Goal: Task Accomplishment & Management: Manage account settings

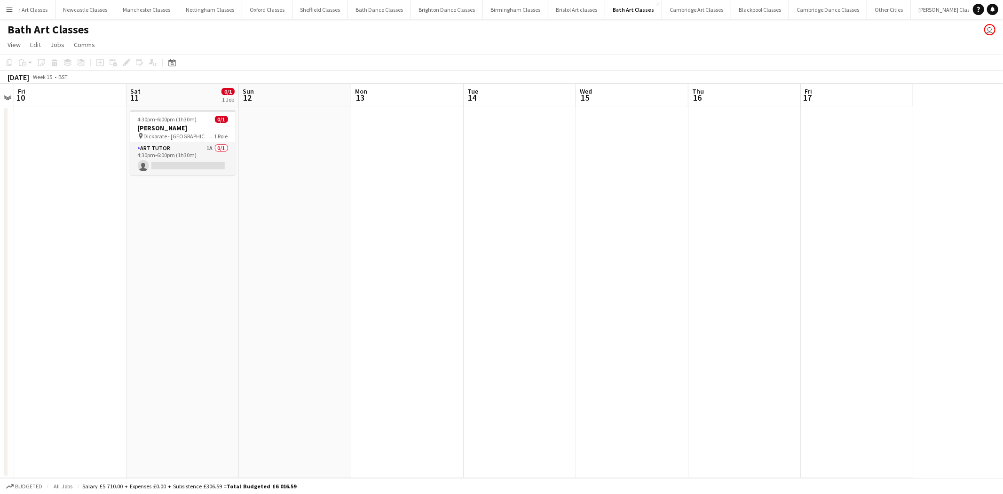
scroll to position [0, 323]
click at [171, 168] on app-card-role "Art Tutor 1A 0/1 4:30pm-6:00pm (1h30m) single-neutral-actions" at bounding box center [182, 159] width 105 height 32
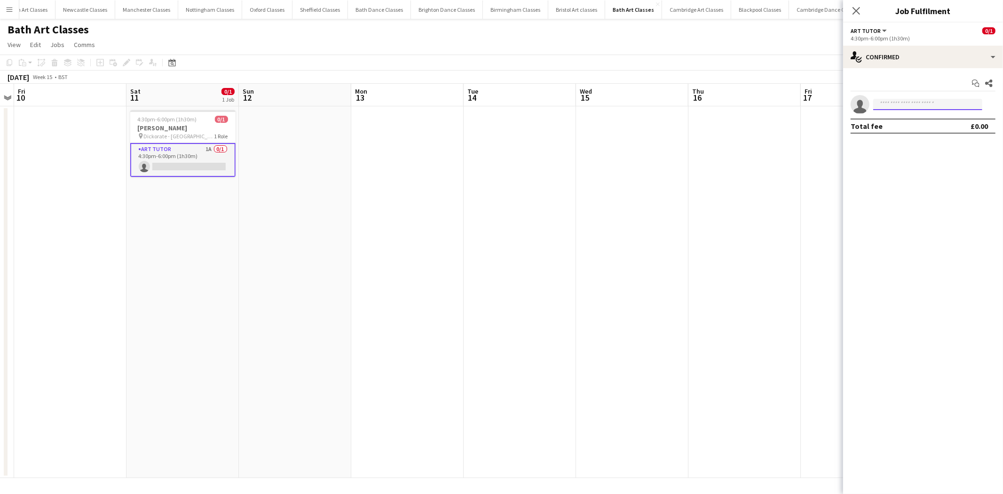
click at [668, 106] on input at bounding box center [928, 104] width 109 height 11
type input "****"
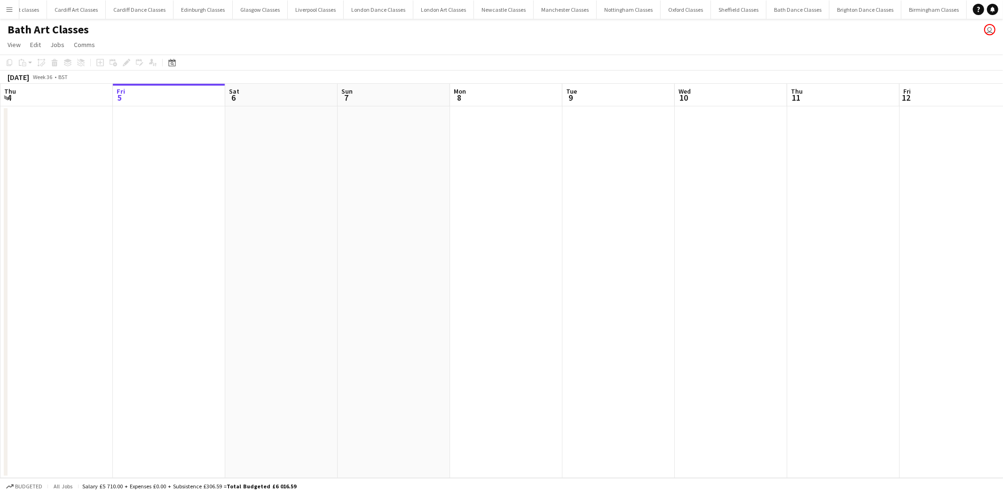
scroll to position [0, 208]
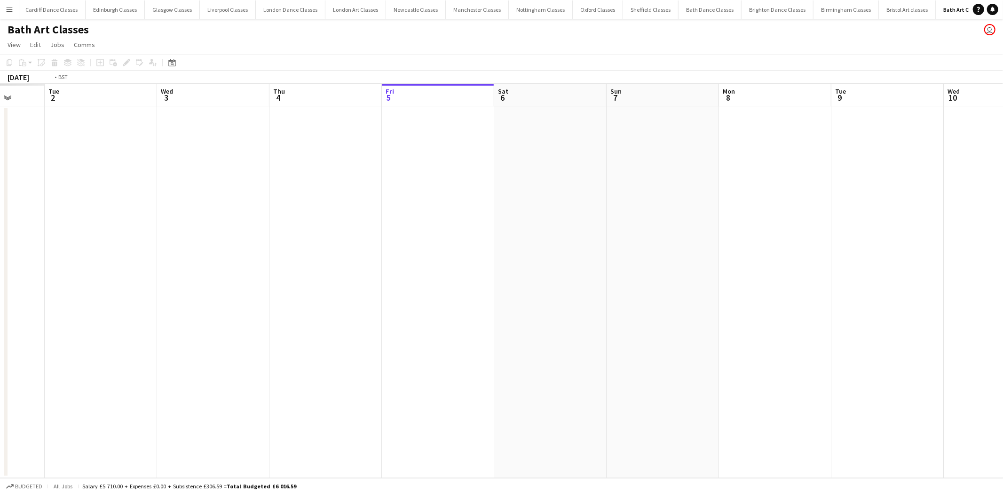
drag, startPoint x: 150, startPoint y: 141, endPoint x: 801, endPoint y: 175, distance: 652.4
click at [831, 165] on app-calendar-viewport "Sun 31 Mon 1 Tue 2 Wed 3 Thu 4 Fri 5 Sat 6 Sun 7 Mon 8 Tue 9 Wed 10 Thu 11 Fri …" at bounding box center [501, 281] width 1003 height 394
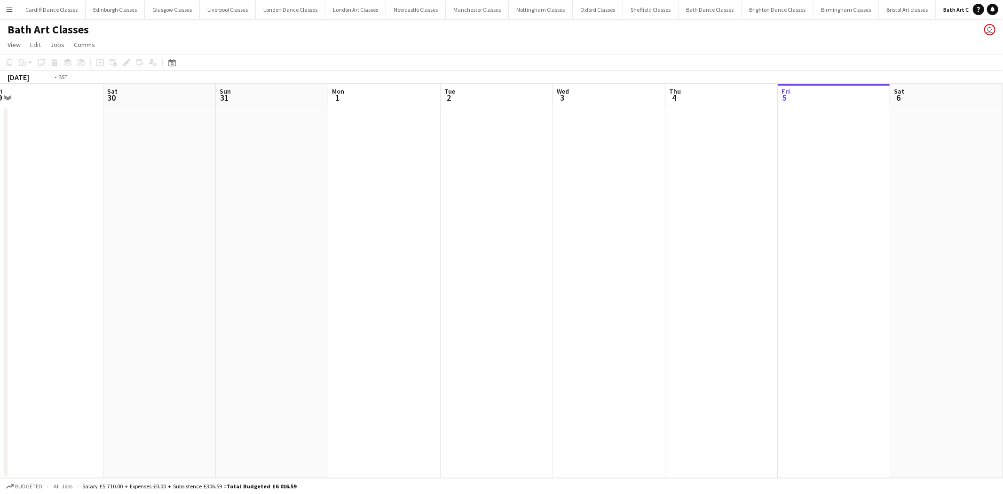
drag, startPoint x: 309, startPoint y: 185, endPoint x: 817, endPoint y: 177, distance: 508.6
click at [817, 177] on app-calendar-viewport "Wed 27 Thu 28 Fri 29 Sat 30 Sun 31 Mon 1 Tue 2 Wed 3 Thu 4 Fri 5 Sat 6 Sun 7 Mo…" at bounding box center [501, 281] width 1003 height 394
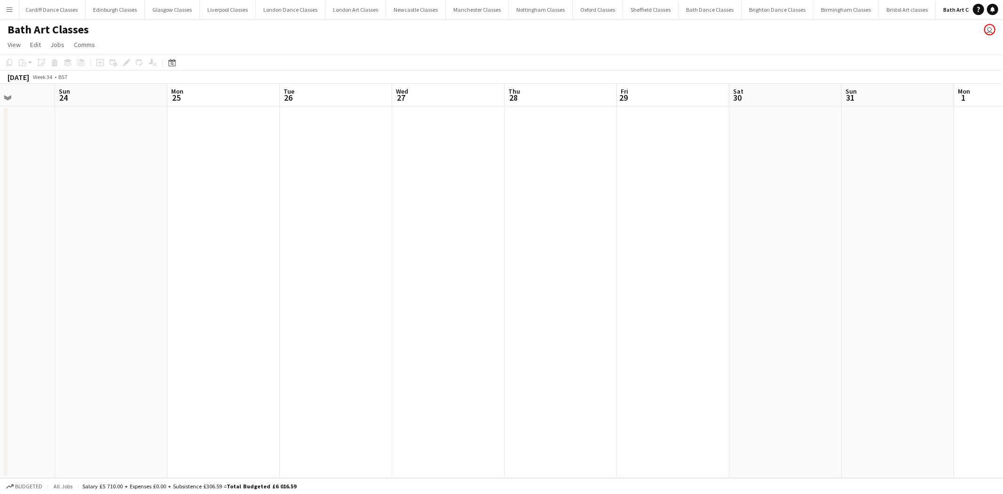
drag, startPoint x: 289, startPoint y: 171, endPoint x: 726, endPoint y: 163, distance: 436.6
click at [726, 163] on app-calendar-viewport "Thu 21 Fri 22 1/1 1 Job Sat 23 Sun 24 Mon 25 Tue 26 Wed 27 Thu 28 Fri 29 Sat 30…" at bounding box center [501, 281] width 1003 height 394
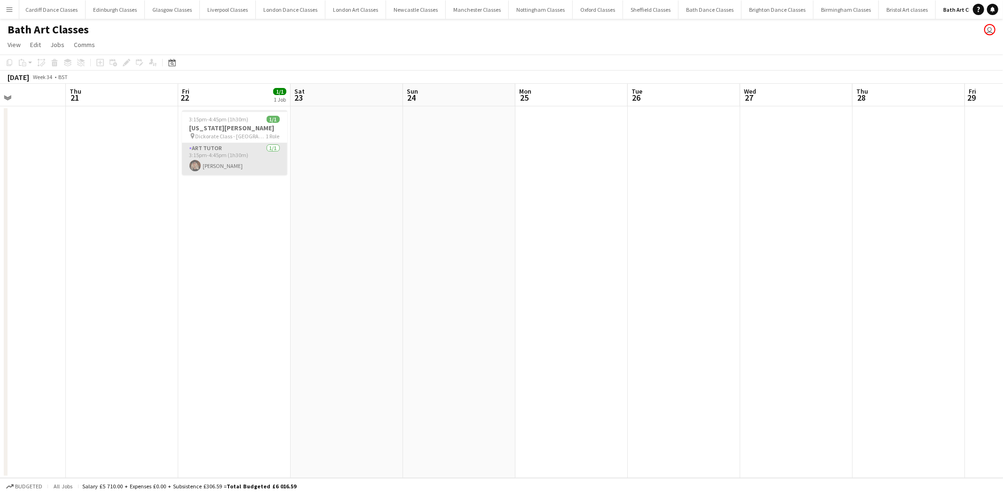
click at [236, 162] on app-card-role "Art Tutor 1/1 3:15pm-4:45pm (1h30m) Josh Wade" at bounding box center [234, 159] width 105 height 32
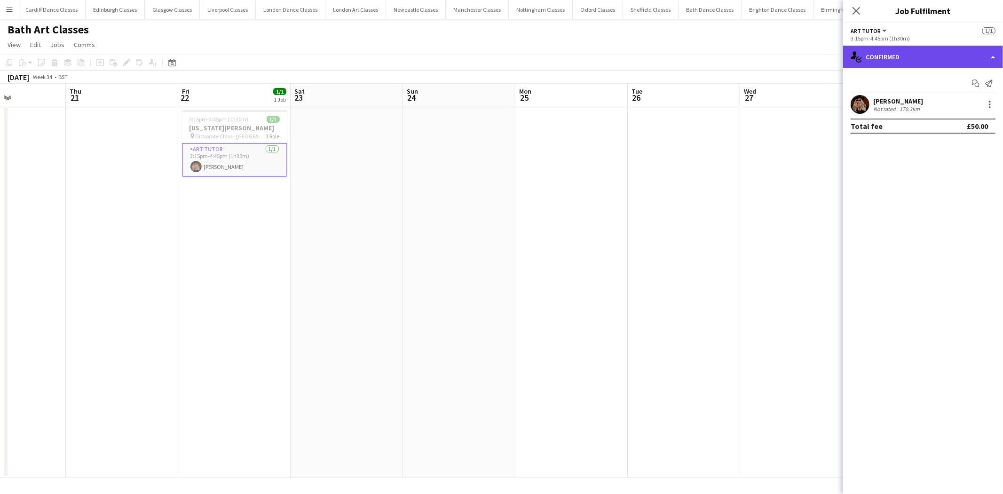
click at [939, 62] on div "single-neutral-actions-check-2 Confirmed" at bounding box center [923, 57] width 160 height 23
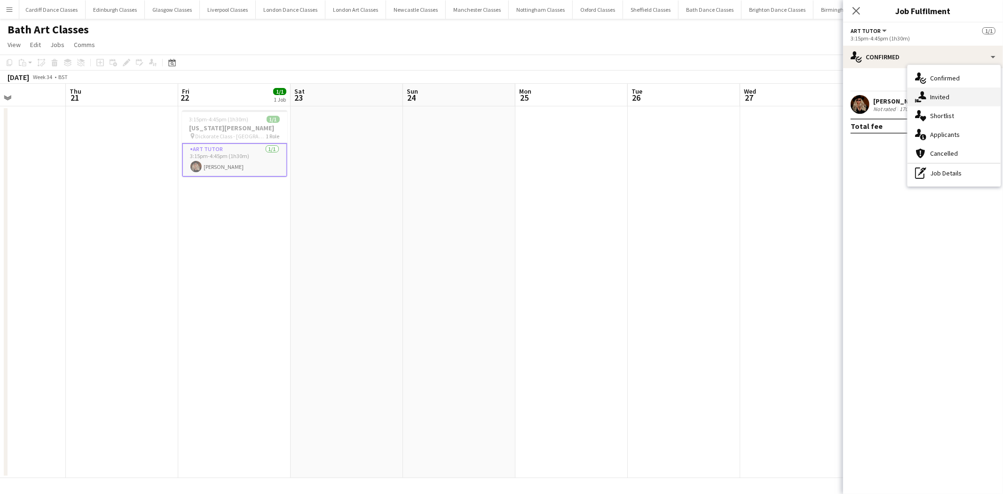
click at [937, 105] on div "single-neutral-actions-share-1 Invited" at bounding box center [954, 96] width 93 height 19
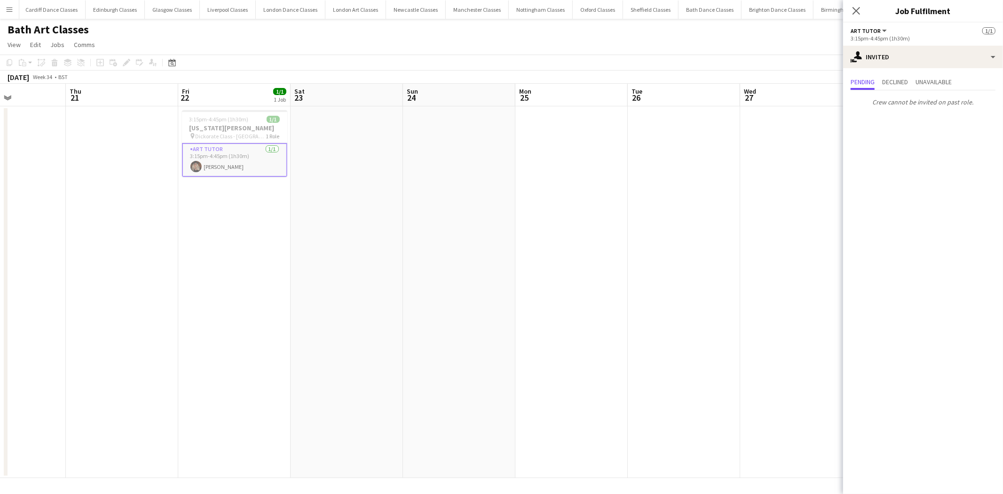
click at [15, 7] on button "Menu" at bounding box center [9, 9] width 19 height 19
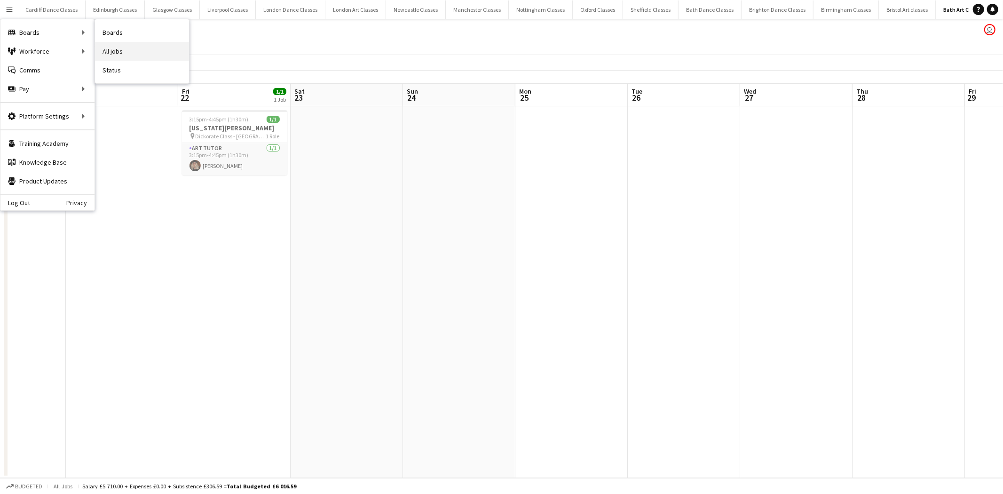
click at [133, 55] on link "All jobs" at bounding box center [142, 51] width 94 height 19
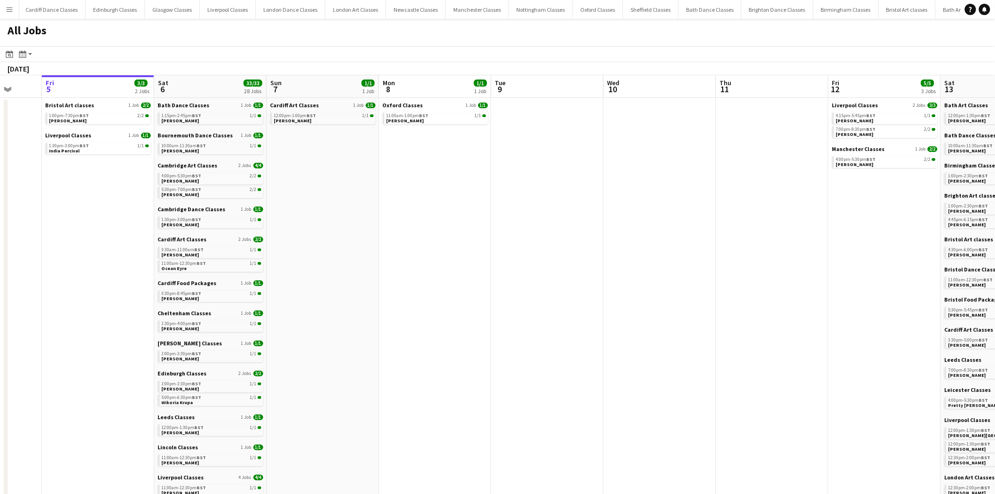
scroll to position [0, 275]
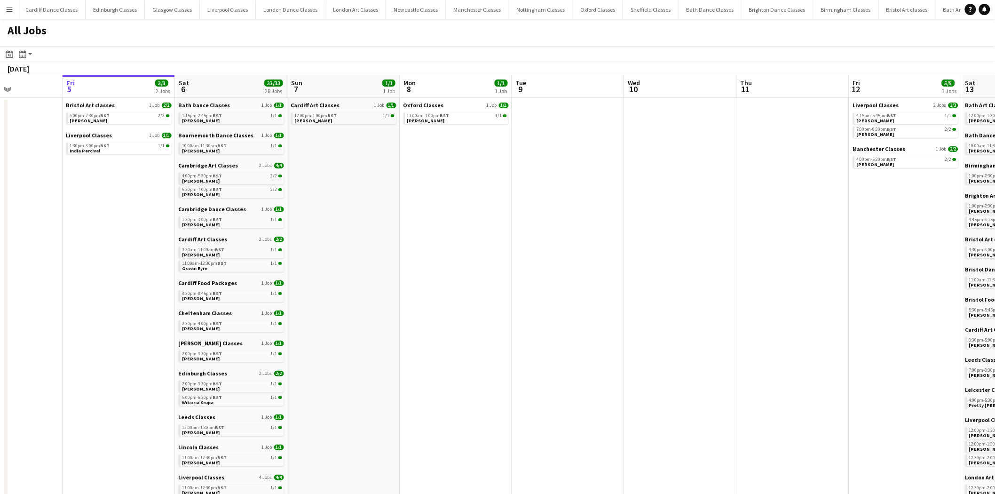
click at [157, 245] on app-all-jobs "All Jobs Date picker SEP 2025 SEP 2025 Monday M Tuesday T Wednesday W Thursday …" at bounding box center [497, 416] width 995 height 795
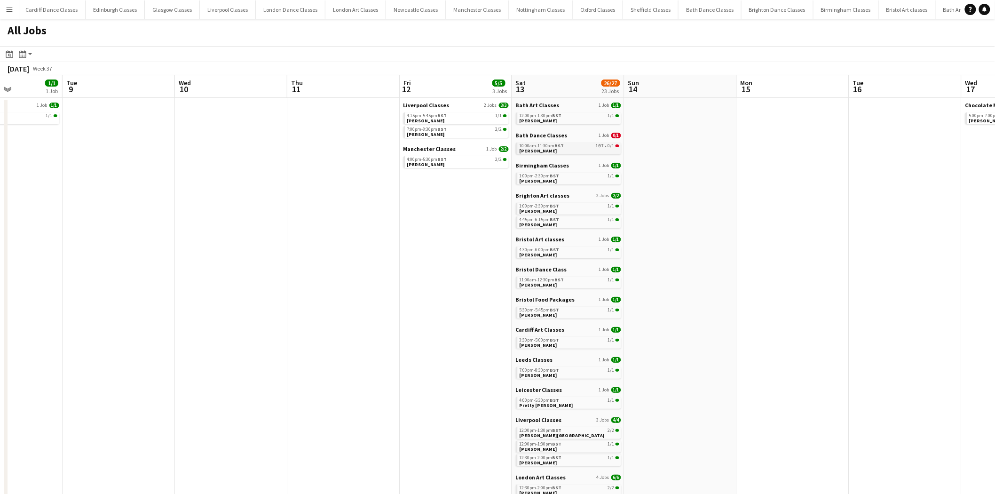
click at [594, 150] on link "10:00am-11:30am BST 10I • 0/1 Shel Hazell" at bounding box center [570, 148] width 100 height 11
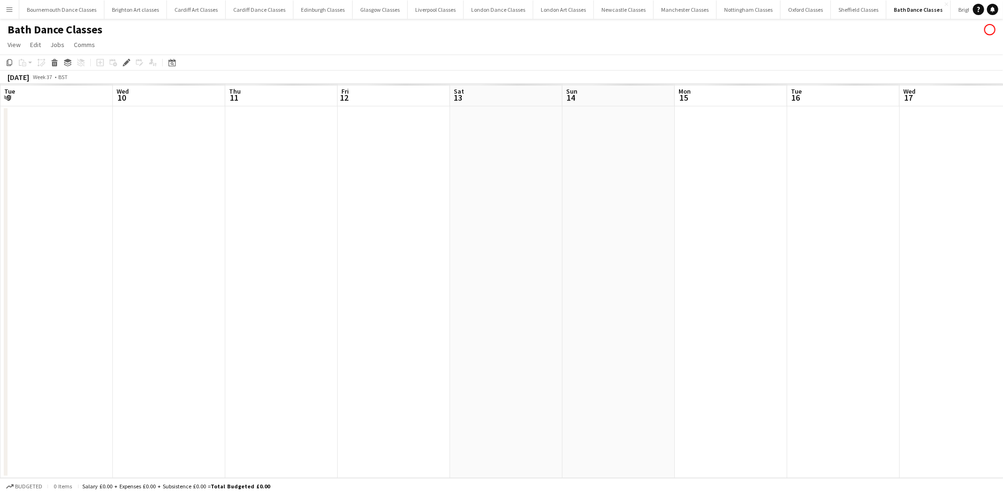
scroll to position [0, 323]
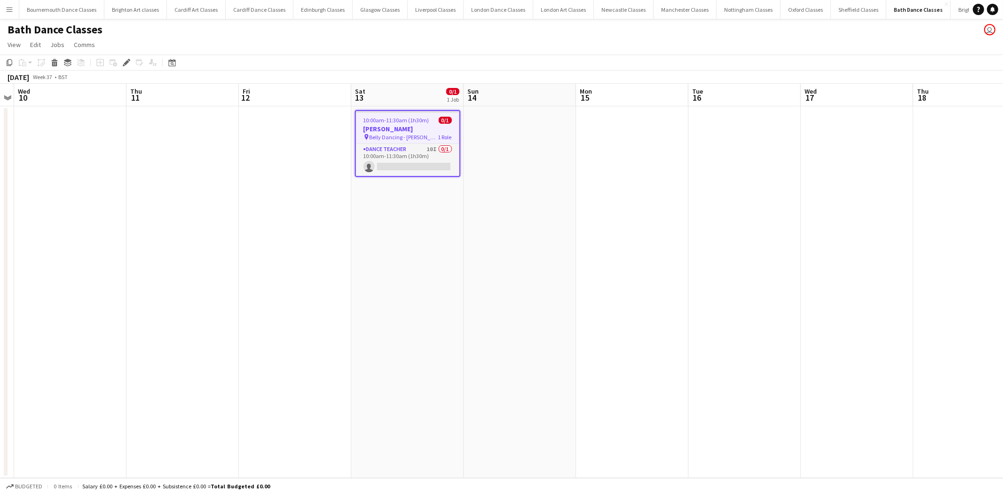
click at [425, 141] on app-job-card "10:00am-11:30am (1h30m) 0/1 [PERSON_NAME] pin Belly Dancing - [PERSON_NAME] 1 R…" at bounding box center [407, 143] width 105 height 67
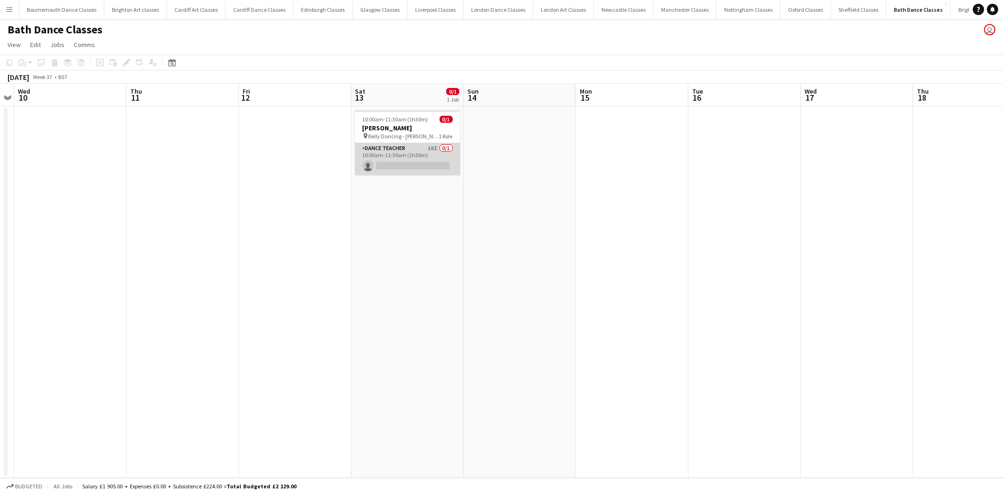
click at [434, 152] on app-card-role "Dance Teacher 10I 0/1 10:00am-11:30am (1h30m) single-neutral-actions" at bounding box center [407, 159] width 105 height 32
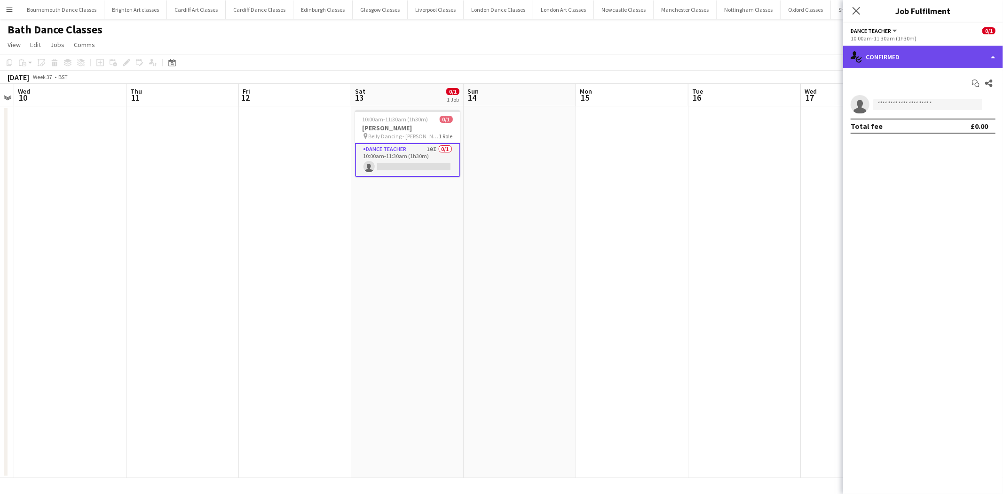
click at [910, 52] on div "single-neutral-actions-check-2 Confirmed" at bounding box center [923, 57] width 160 height 23
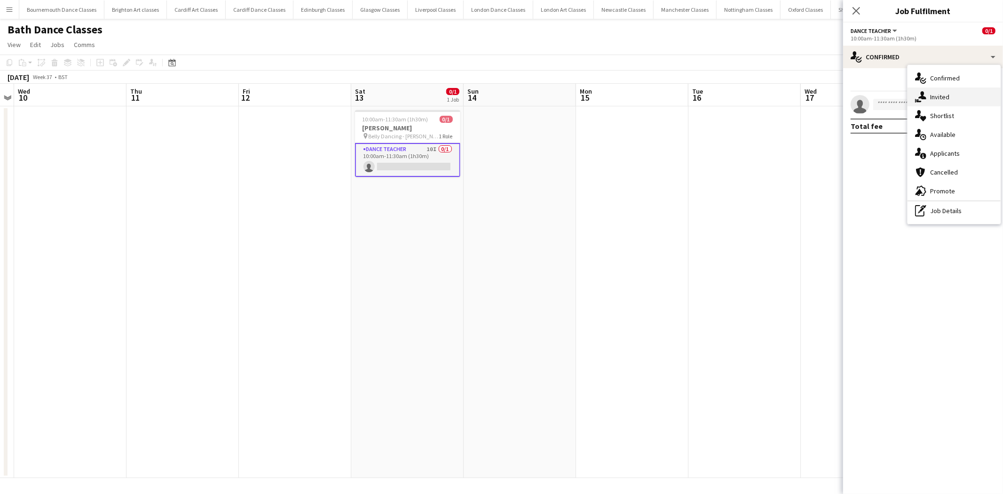
click at [960, 92] on div "single-neutral-actions-share-1 Invited" at bounding box center [954, 96] width 93 height 19
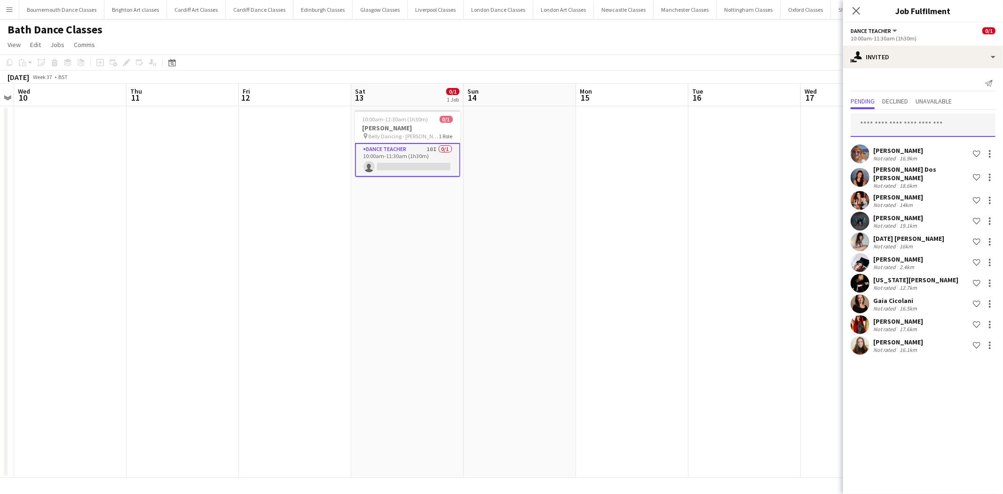
click at [899, 126] on input "text" at bounding box center [923, 125] width 145 height 24
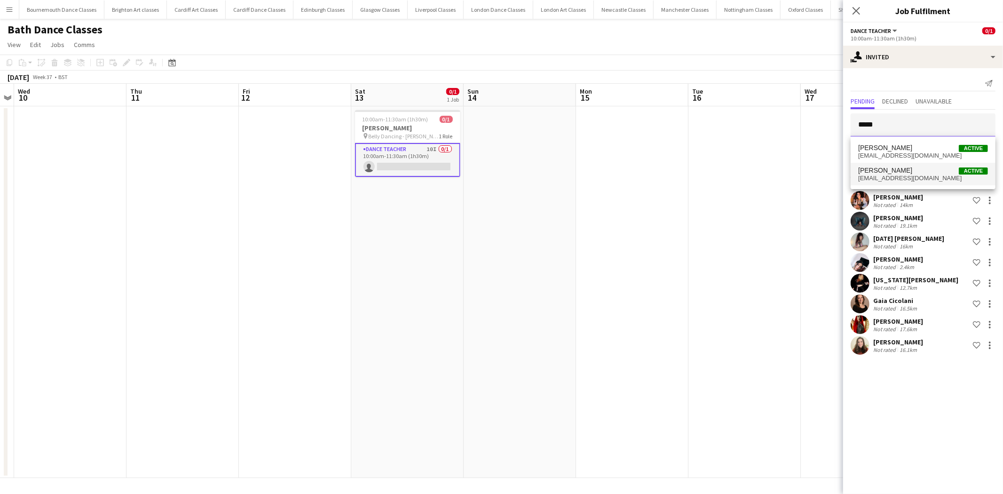
type input "*****"
click at [894, 169] on span "[PERSON_NAME]" at bounding box center [886, 171] width 54 height 8
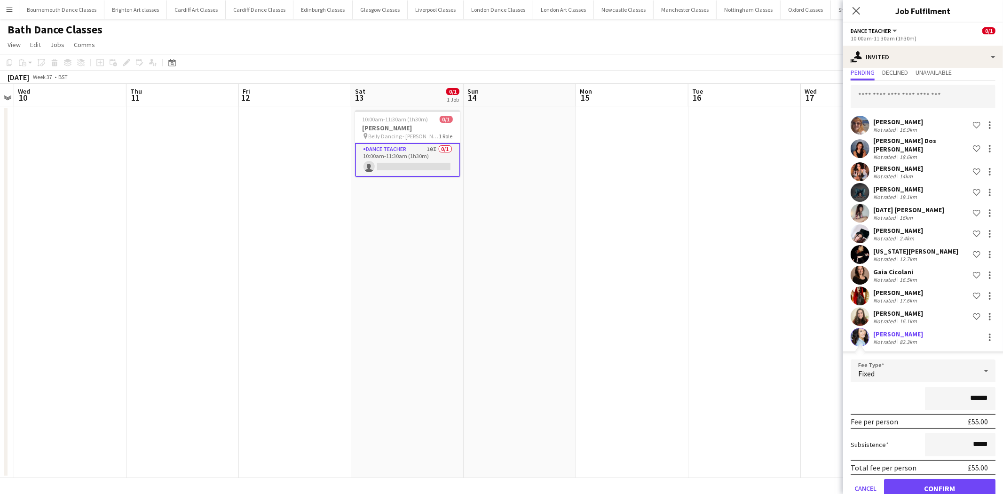
scroll to position [42, 0]
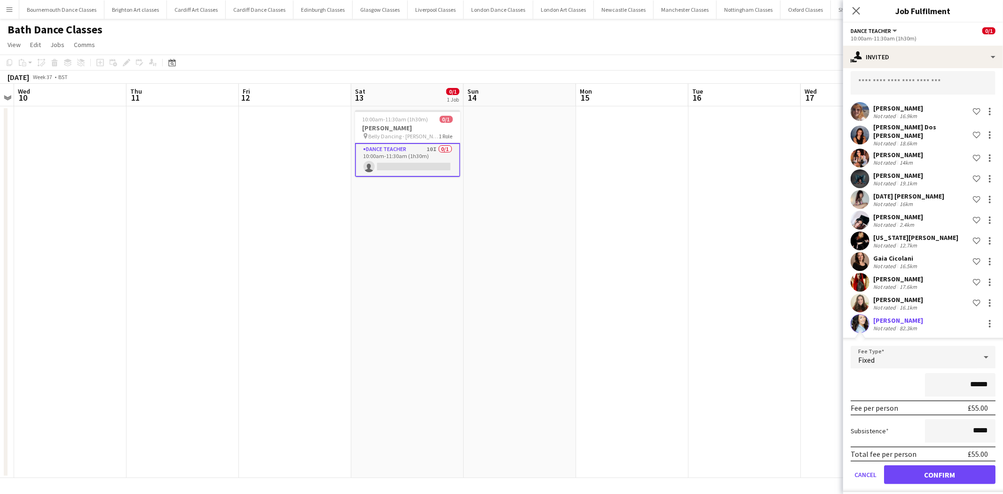
click at [857, 321] on app-user-avatar at bounding box center [860, 323] width 19 height 19
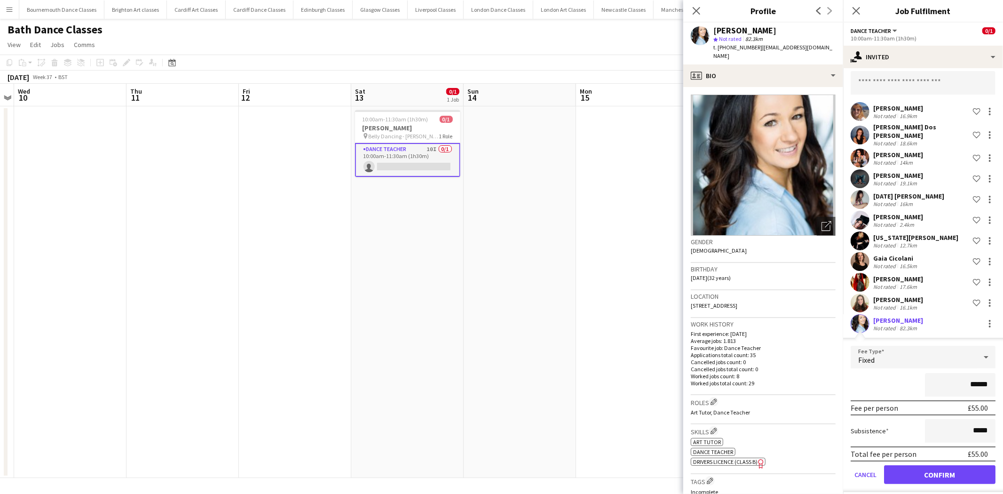
drag, startPoint x: 778, startPoint y: 303, endPoint x: 688, endPoint y: 307, distance: 89.9
click at [688, 307] on app-crew-profile-bio "Open photos pop-in Gender [DEMOGRAPHIC_DATA] Birthday [DEMOGRAPHIC_DATA] (32 ye…" at bounding box center [764, 290] width 160 height 407
copy span "[STREET_ADDRESS]"
click at [908, 86] on input "text" at bounding box center [923, 83] width 145 height 24
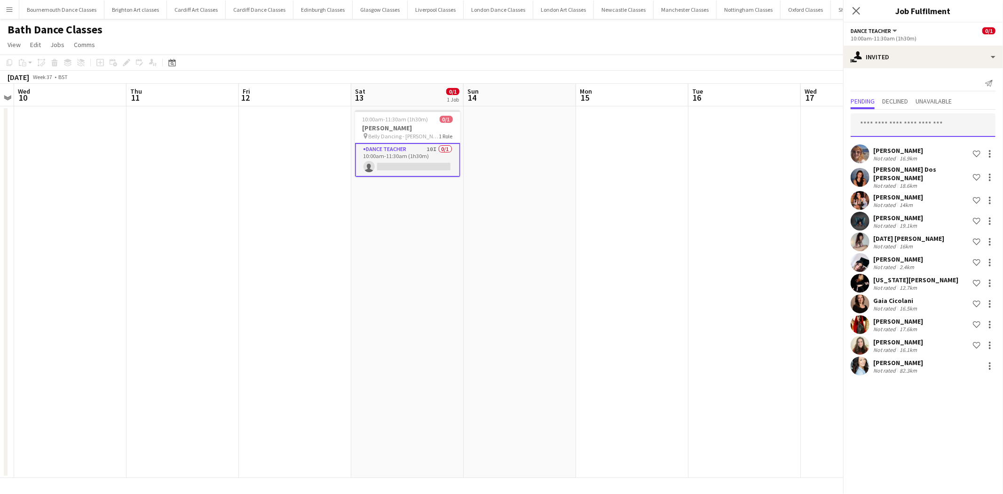
scroll to position [0, 0]
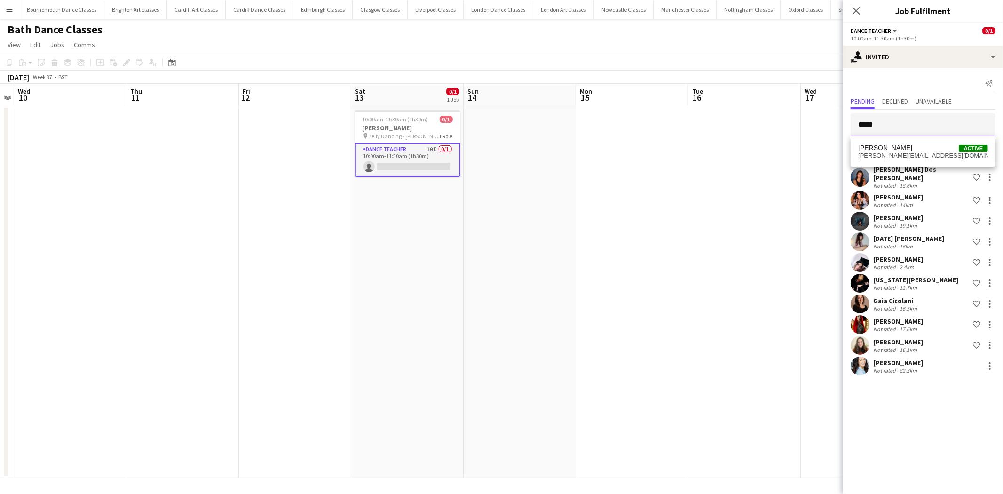
type input "*****"
click at [870, 163] on div "[PERSON_NAME] Active [PERSON_NAME][EMAIL_ADDRESS][DOMAIN_NAME]" at bounding box center [923, 151] width 145 height 30
click at [870, 158] on span "[PERSON_NAME][EMAIL_ADDRESS][DOMAIN_NAME]" at bounding box center [924, 156] width 130 height 8
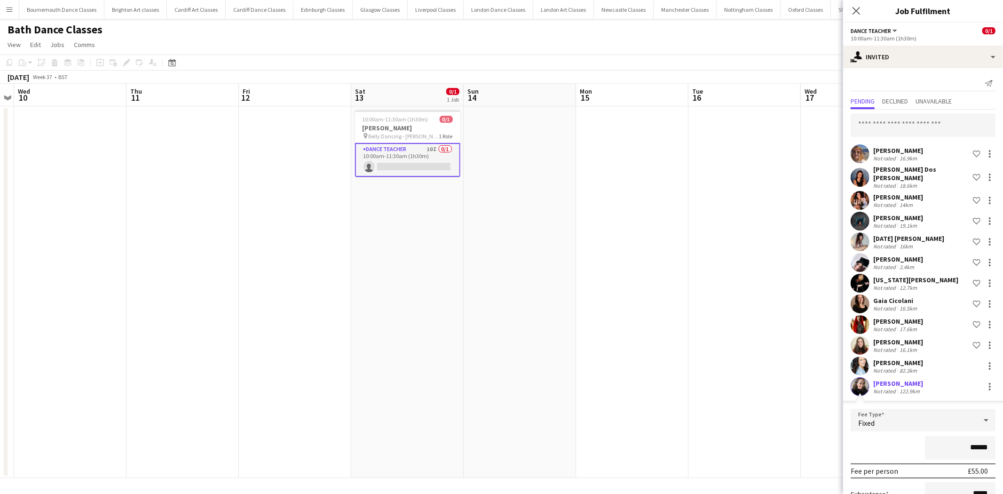
click at [866, 380] on app-user-avatar at bounding box center [860, 386] width 19 height 19
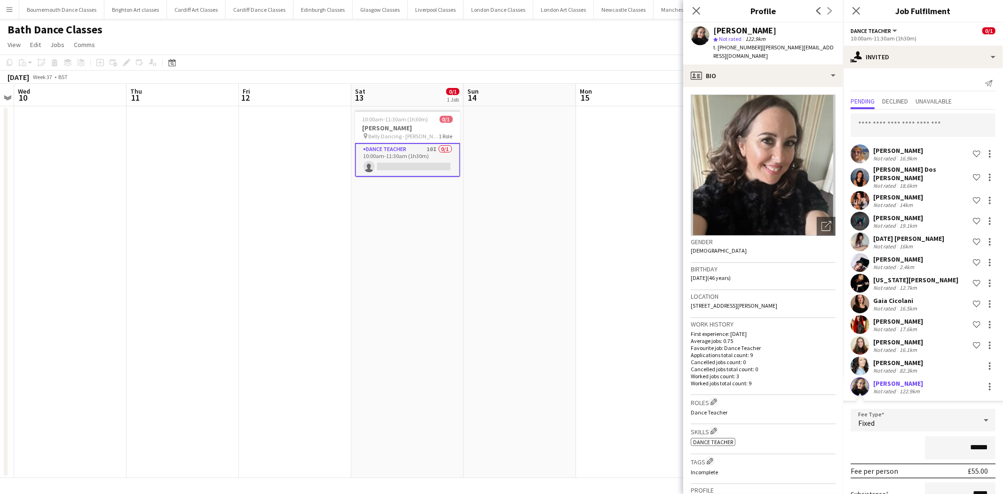
click at [593, 333] on app-date-cell at bounding box center [632, 292] width 112 height 372
